Goal: Transaction & Acquisition: Purchase product/service

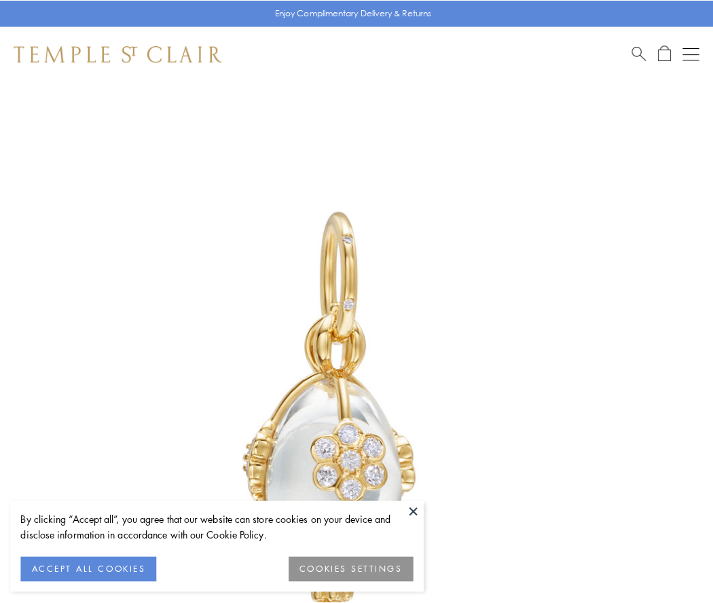
scroll to position [5, 0]
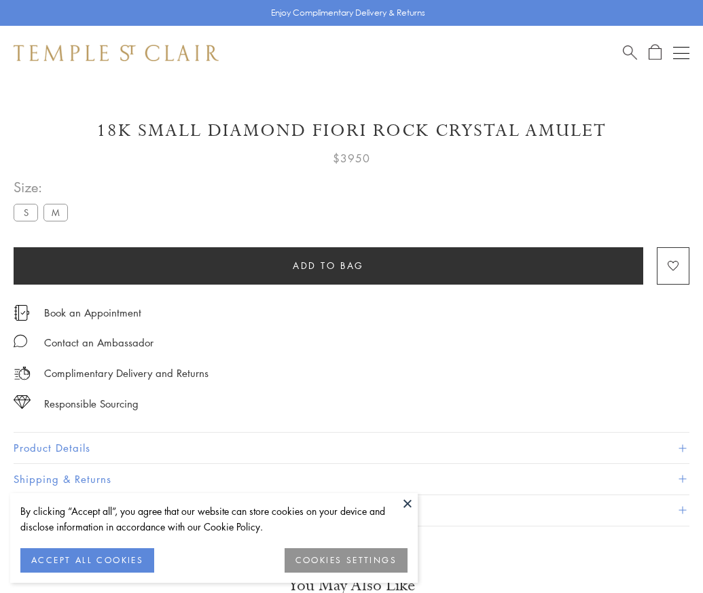
click at [328, 265] on span "Add to bag" at bounding box center [328, 265] width 71 height 15
